Goal: Communication & Community: Answer question/provide support

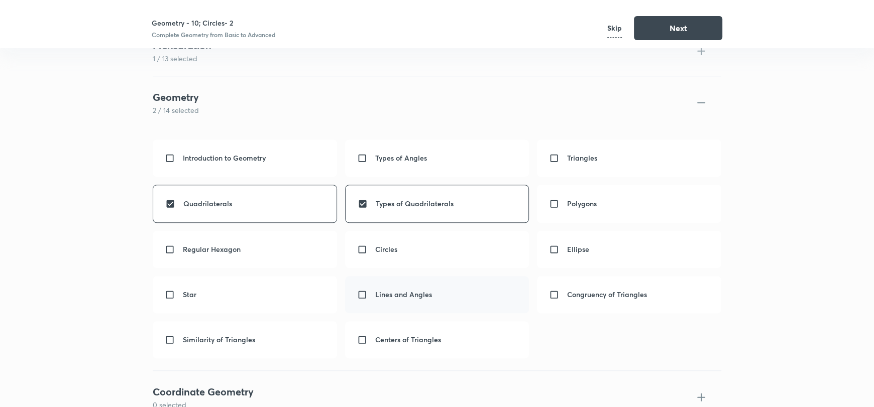
scroll to position [922, 0]
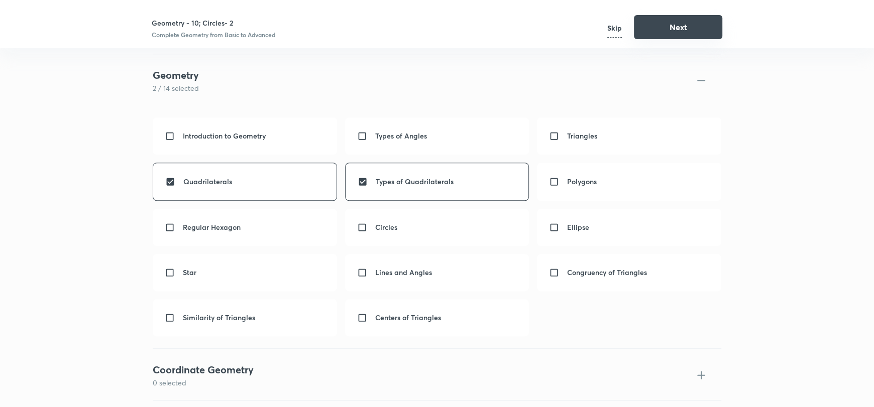
click at [659, 21] on button "Next" at bounding box center [678, 27] width 88 height 24
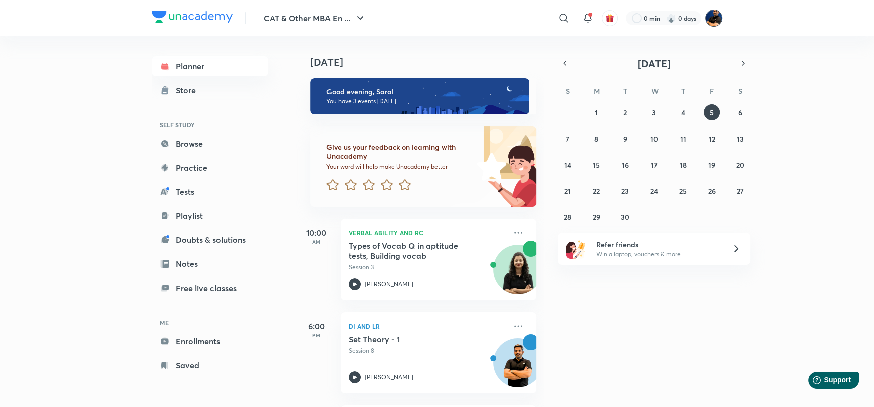
click at [719, 19] on img at bounding box center [713, 18] width 17 height 17
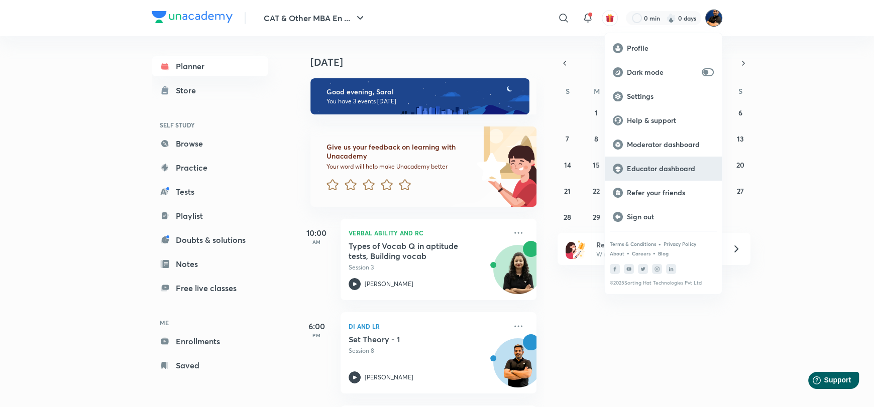
click at [655, 164] on p "Educator dashboard" at bounding box center [670, 168] width 87 height 9
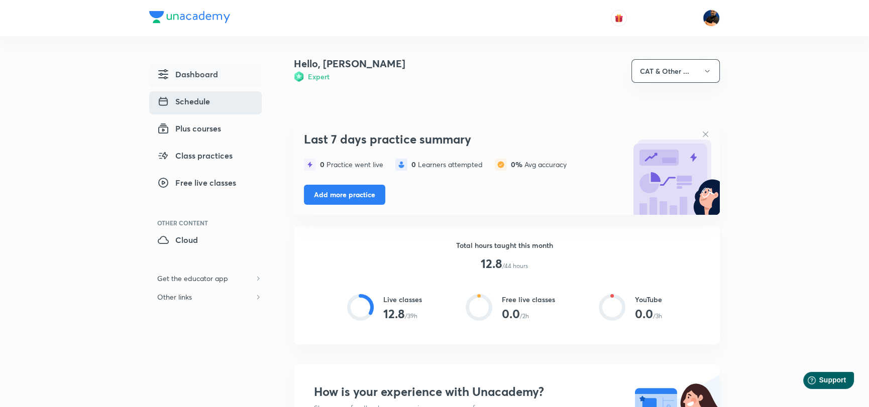
drag, startPoint x: 0, startPoint y: 0, endPoint x: 194, endPoint y: 102, distance: 219.8
click at [194, 102] on span "Schedule" at bounding box center [183, 101] width 53 height 12
